Goal: Find specific page/section: Find specific page/section

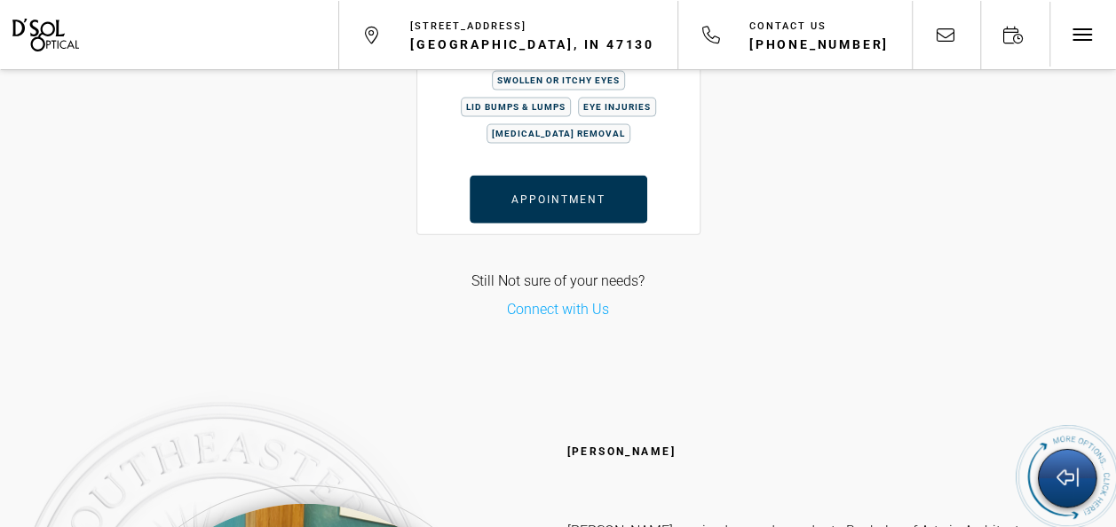
scroll to position [5059, 0]
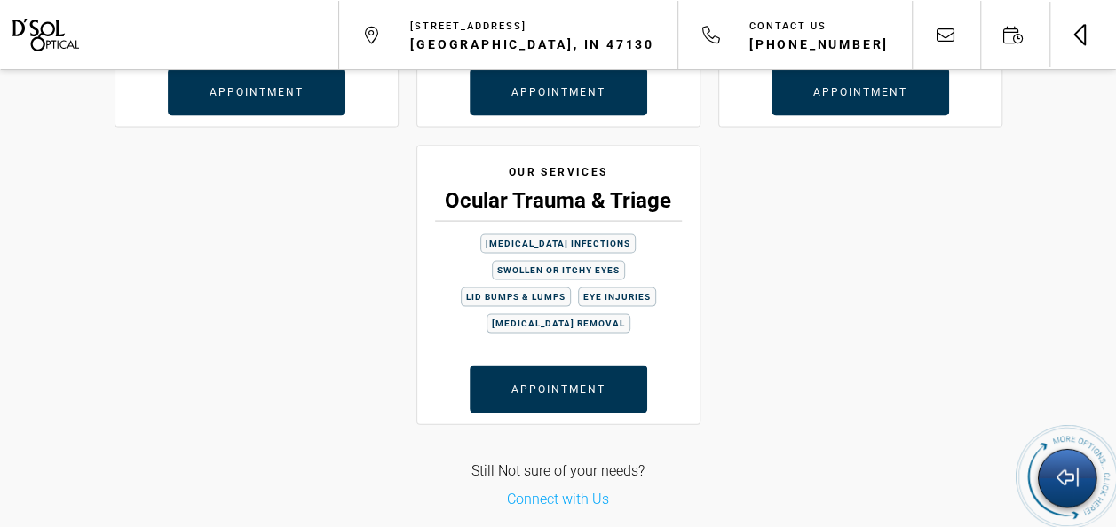
click at [1083, 34] on span "Toggle navigation" at bounding box center [1084, 34] width 2 height 21
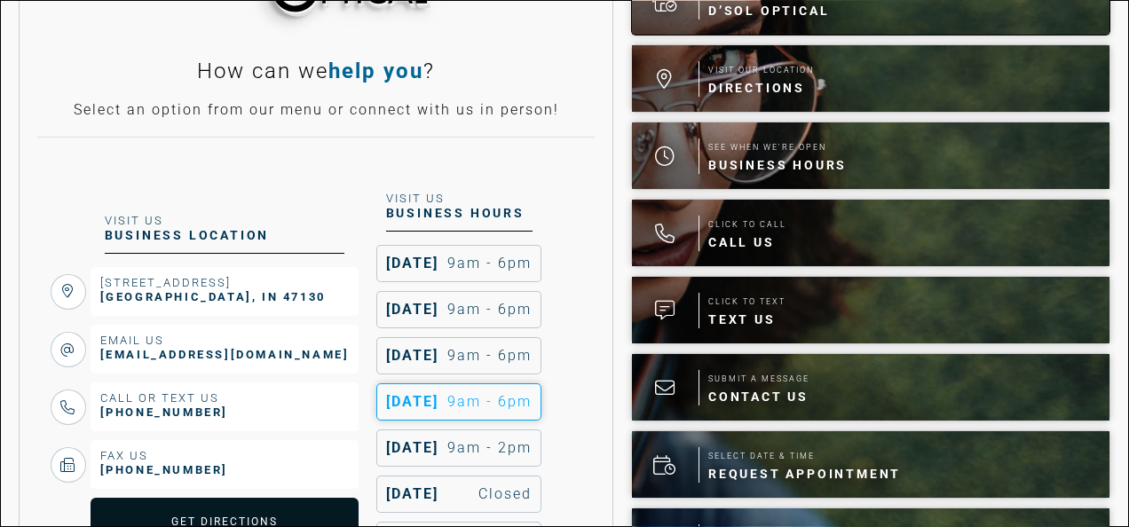
scroll to position [266, 0]
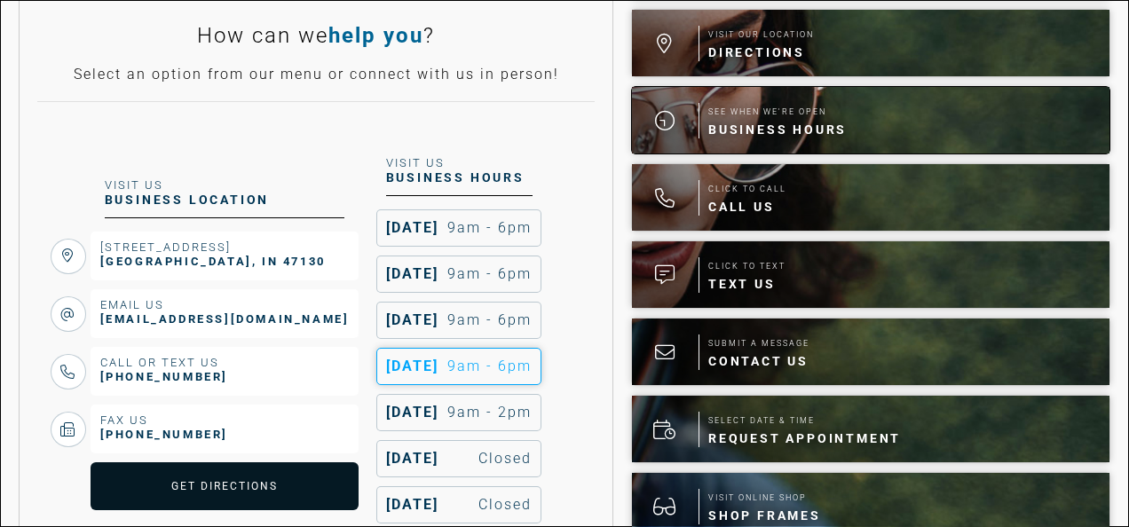
click at [827, 123] on span "Business Hours" at bounding box center [777, 130] width 138 height 18
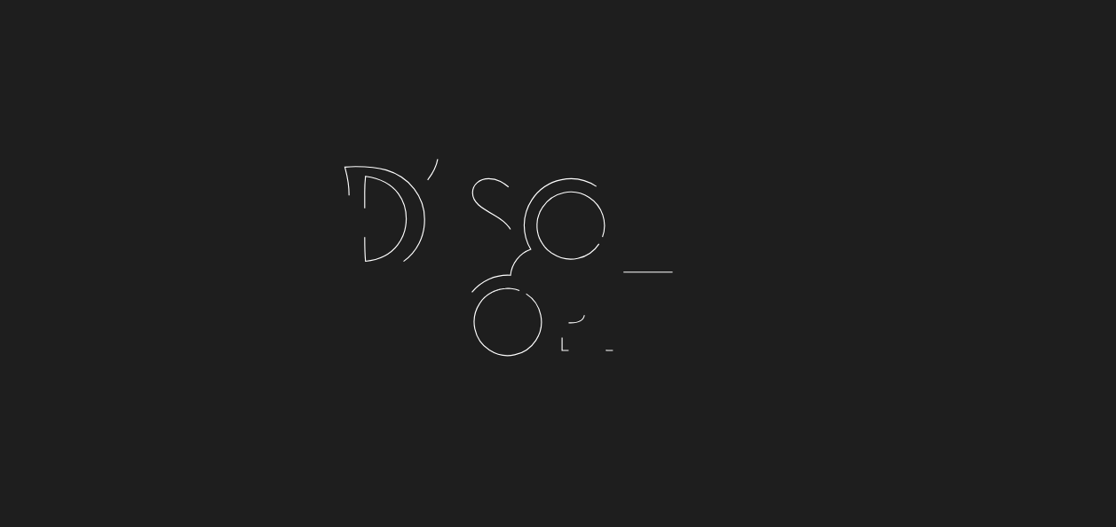
scroll to position [492, 0]
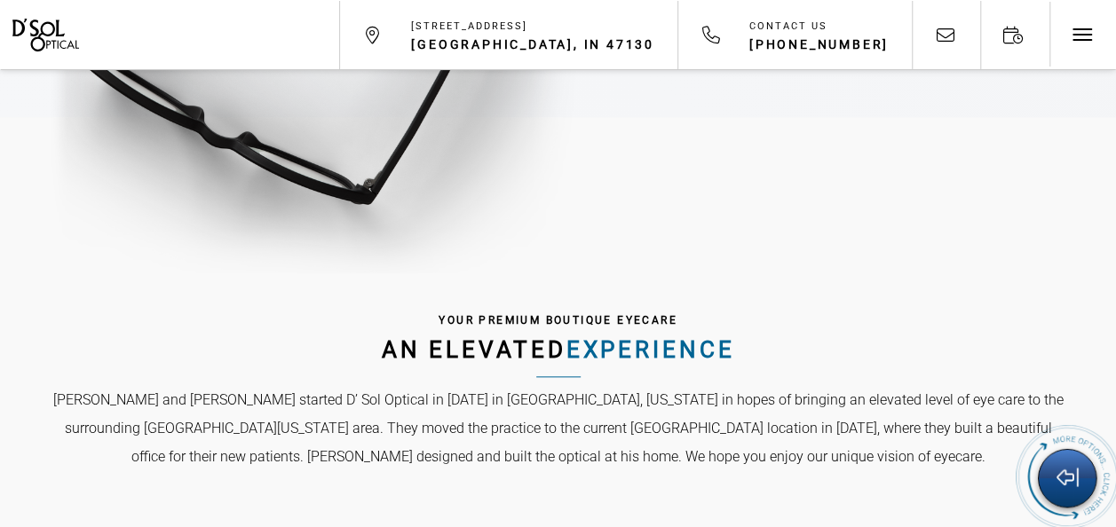
scroll to position [621, 0]
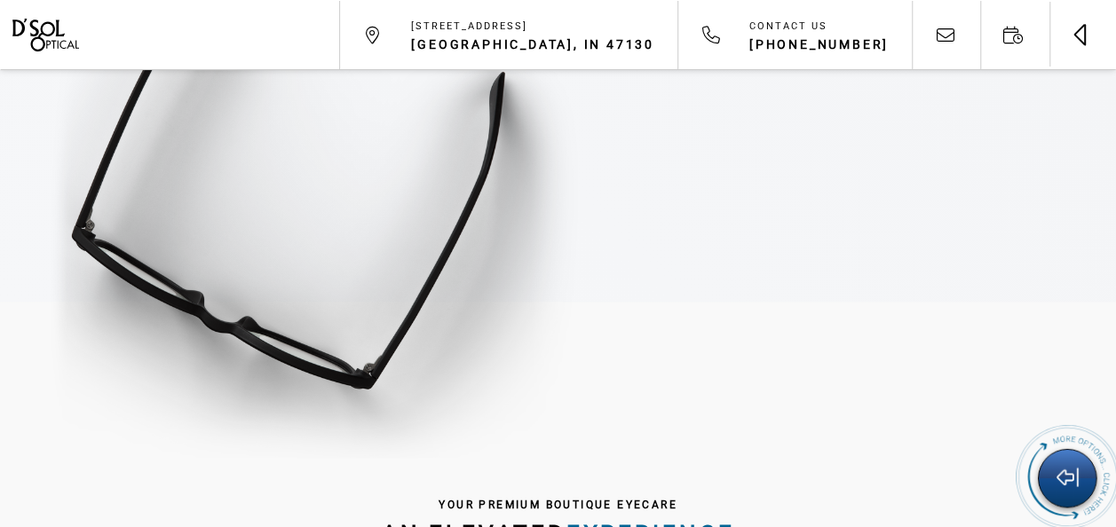
click at [1081, 40] on span "Toggle navigation" at bounding box center [1079, 39] width 12 height 12
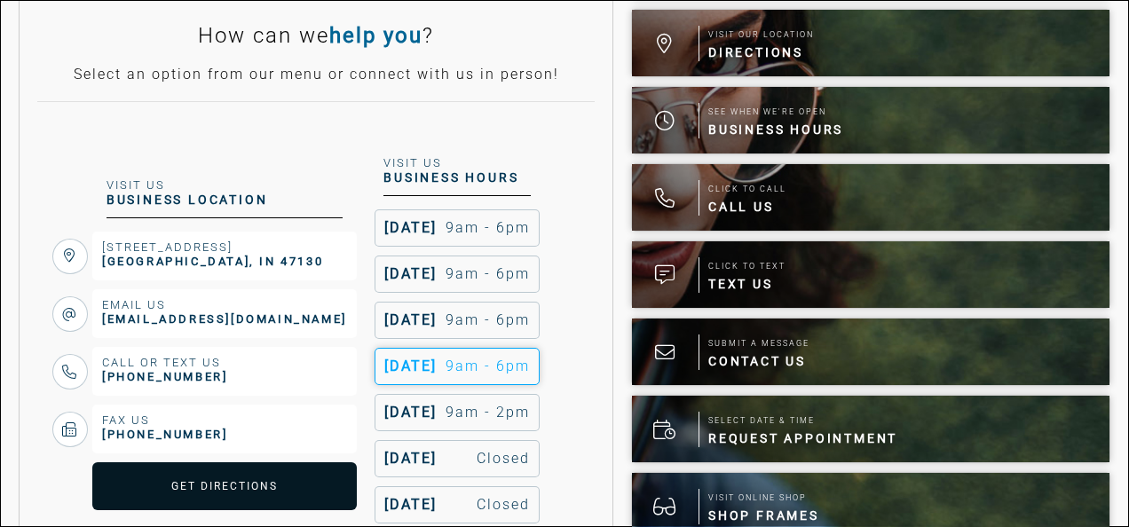
scroll to position [444, 0]
